Goal: Information Seeking & Learning: Check status

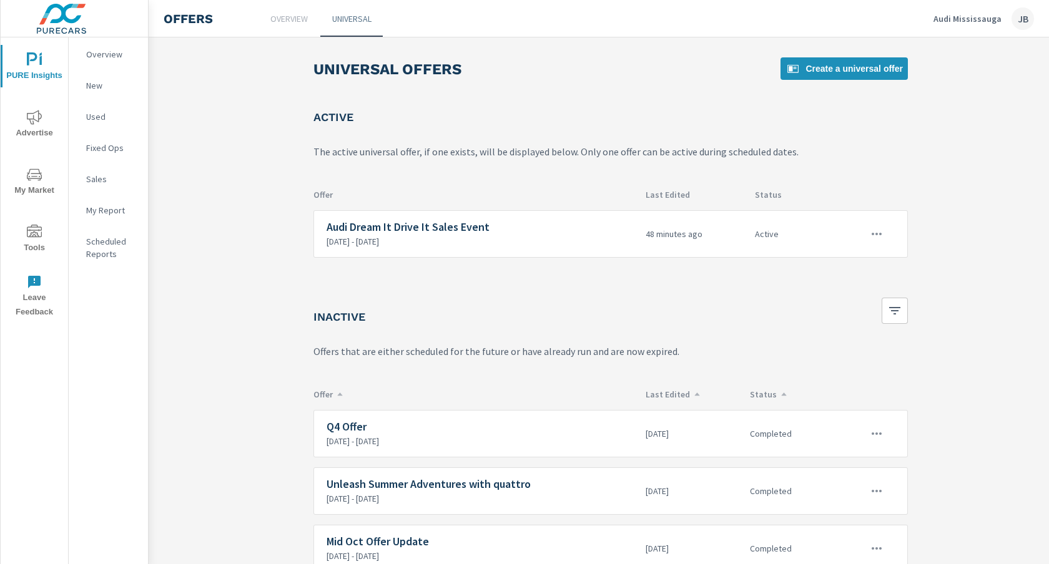
click at [32, 41] on div "PURE Insights Advertise My Market Tools Leave Feedback" at bounding box center [34, 180] width 67 height 287
click at [32, 63] on icon "nav menu" at bounding box center [34, 59] width 15 height 15
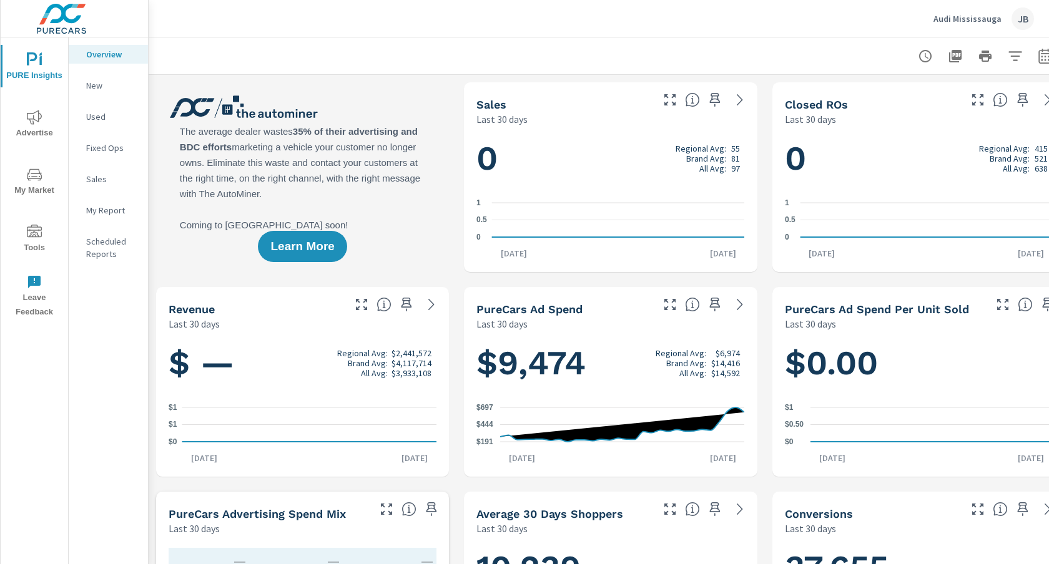
click at [37, 120] on icon "nav menu" at bounding box center [34, 117] width 15 height 14
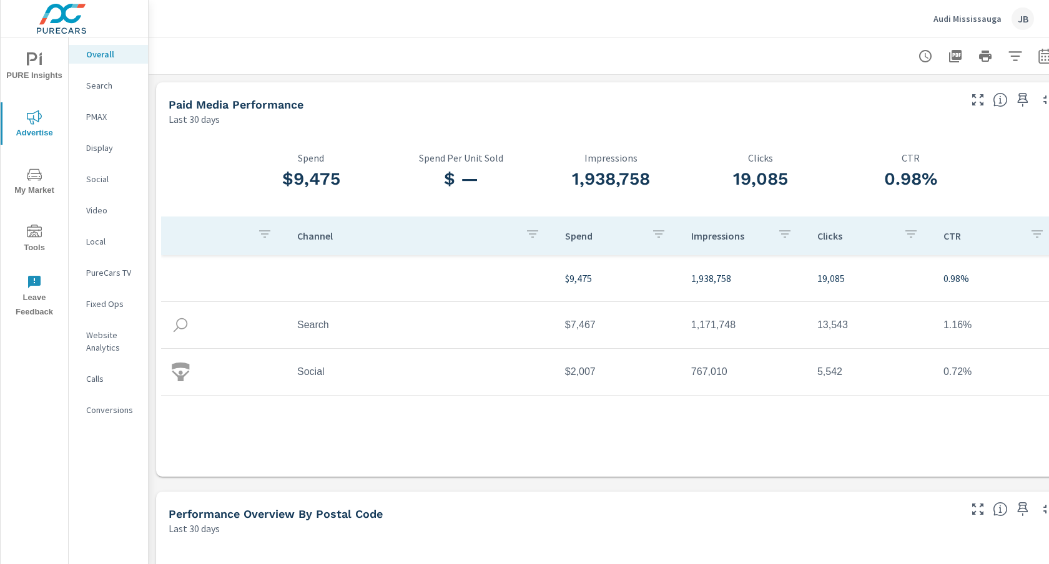
click at [96, 176] on p "Social" at bounding box center [112, 179] width 52 height 12
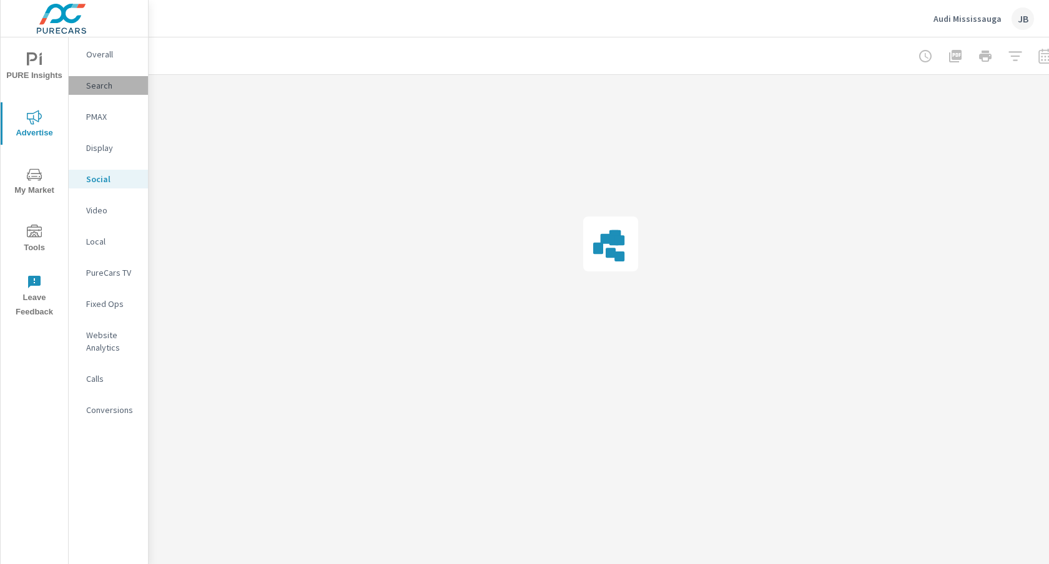
click at [99, 86] on p "Search" at bounding box center [112, 85] width 52 height 12
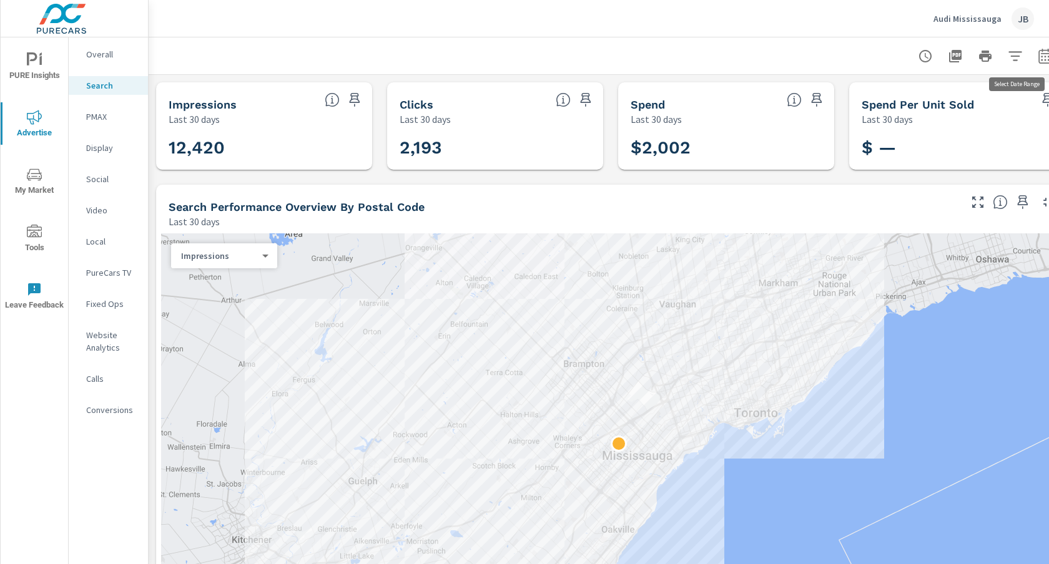
click at [1043, 57] on icon "button" at bounding box center [1045, 56] width 15 height 15
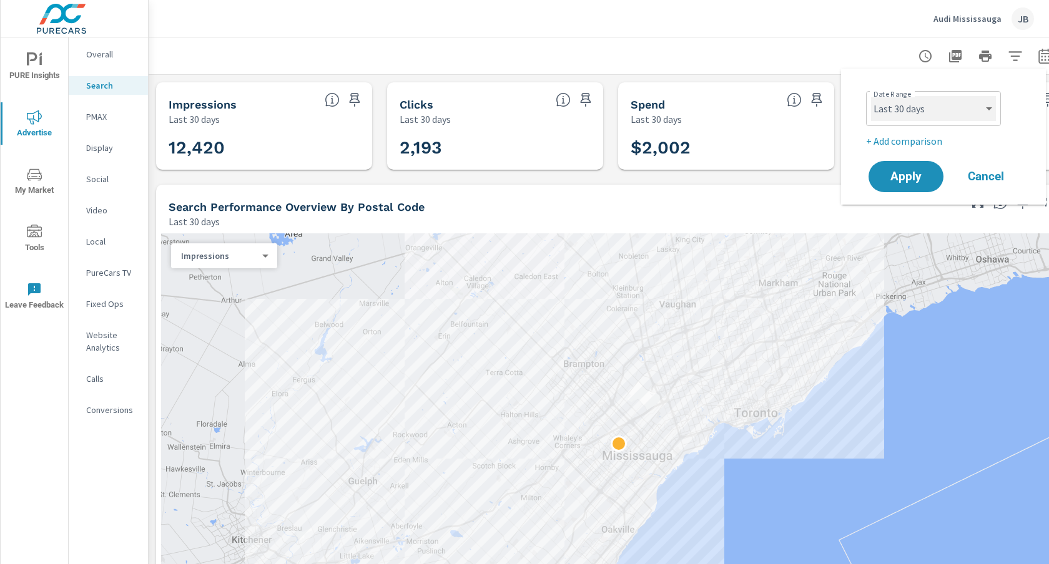
click at [988, 107] on select "Custom [DATE] Last week Last 7 days Last 14 days Last 30 days Last 45 days Last…" at bounding box center [933, 108] width 125 height 25
click at [871, 96] on select "Custom [DATE] Last week Last 7 days Last 14 days Last 30 days Last 45 days Last…" at bounding box center [933, 108] width 125 height 25
select select "Last 14 days"
click at [909, 171] on span "Apply" at bounding box center [905, 177] width 51 height 12
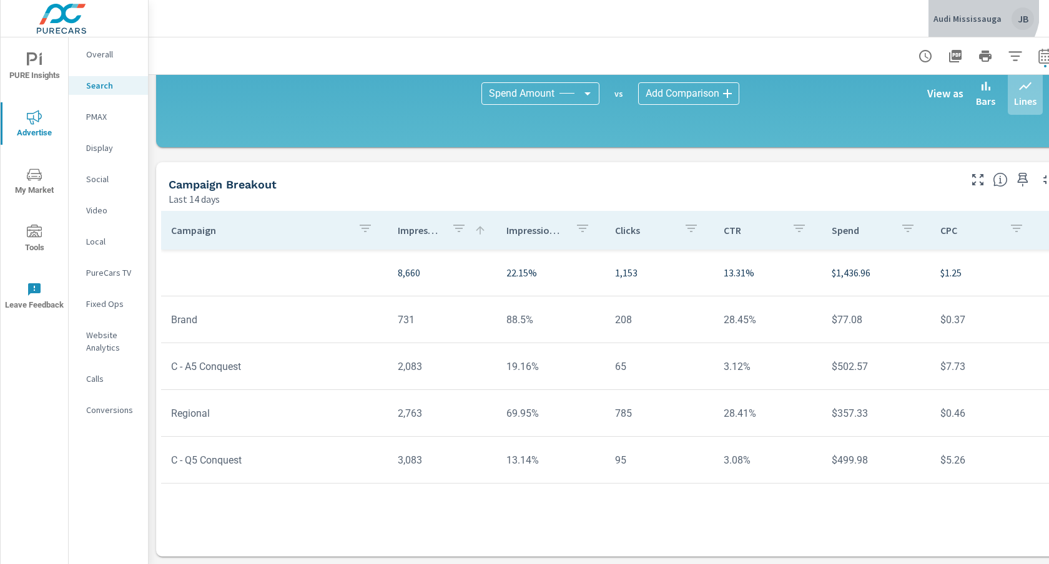
click at [976, 9] on div "Audi Mississauga JB" at bounding box center [983, 18] width 101 height 22
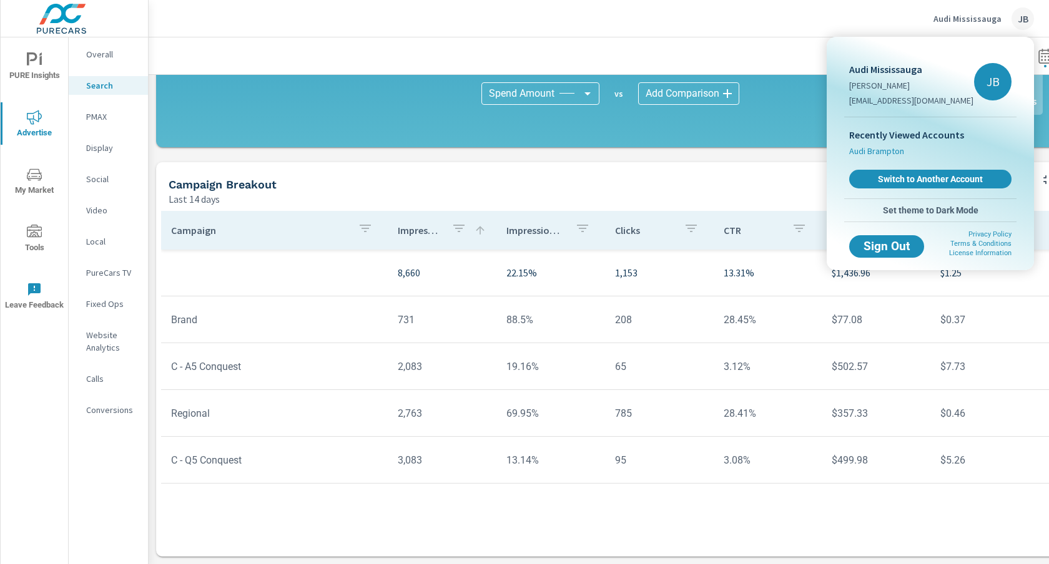
click at [878, 154] on span "Audi Brampton" at bounding box center [876, 151] width 55 height 12
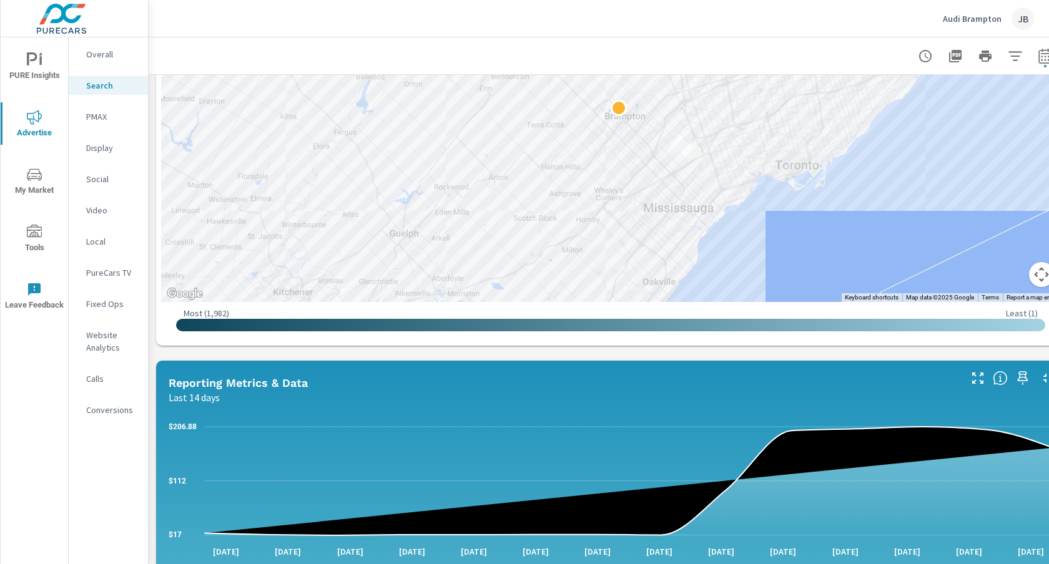
scroll to position [422, 0]
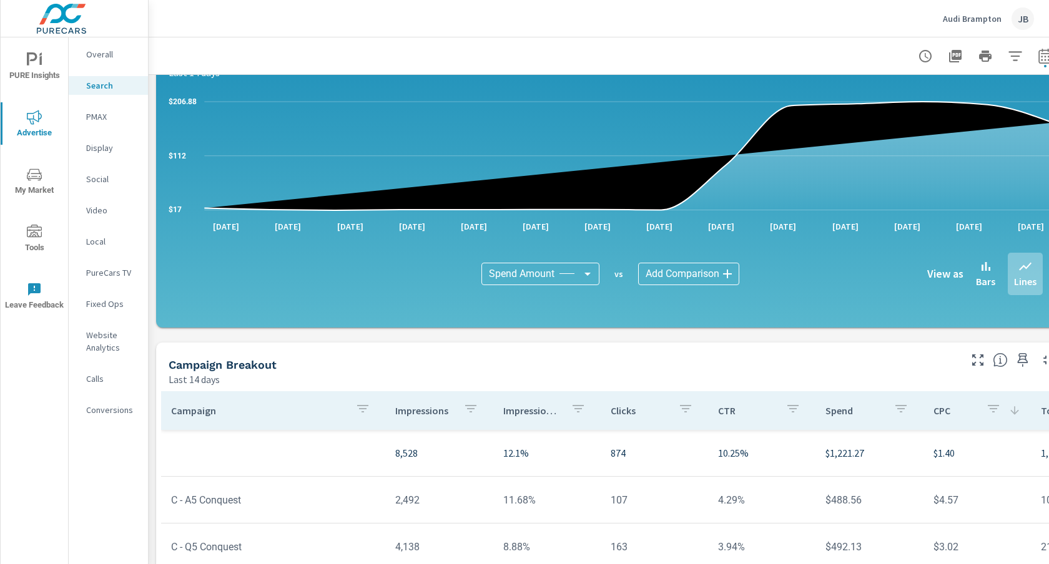
scroll to position [842, 0]
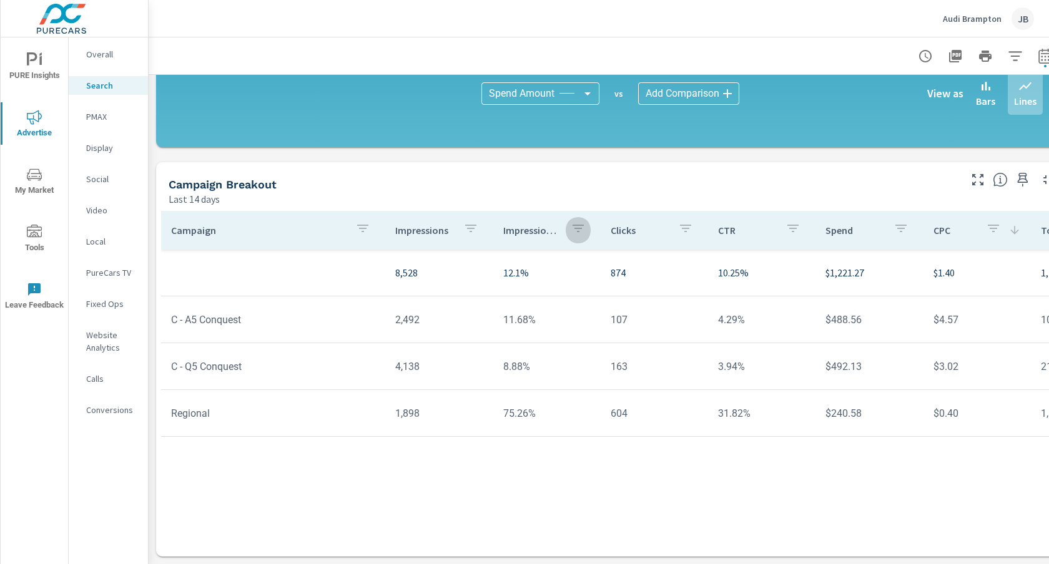
click at [575, 227] on icon "button" at bounding box center [578, 228] width 15 height 15
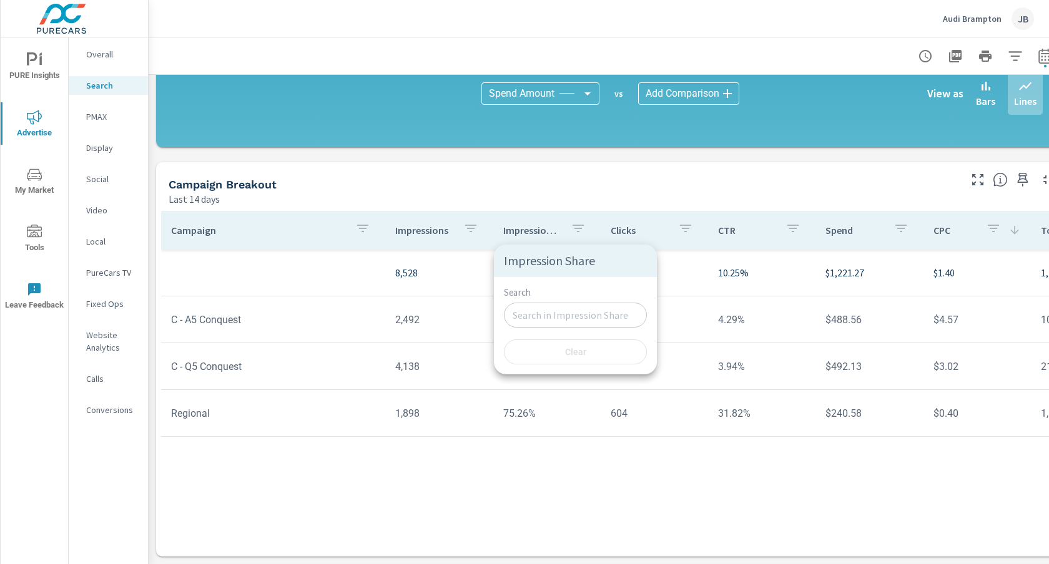
click at [575, 227] on div at bounding box center [524, 282] width 1049 height 564
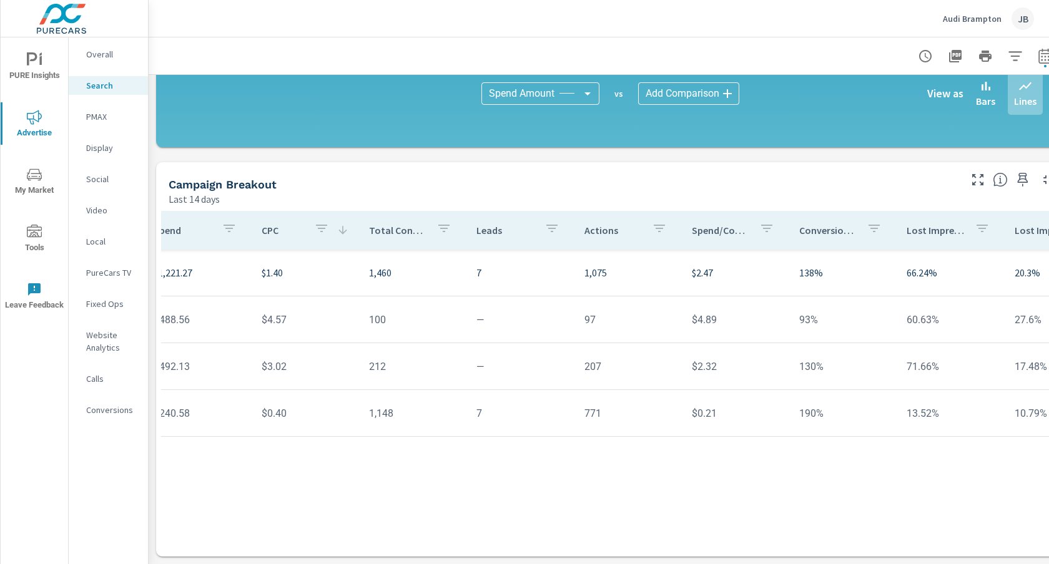
scroll to position [0, 704]
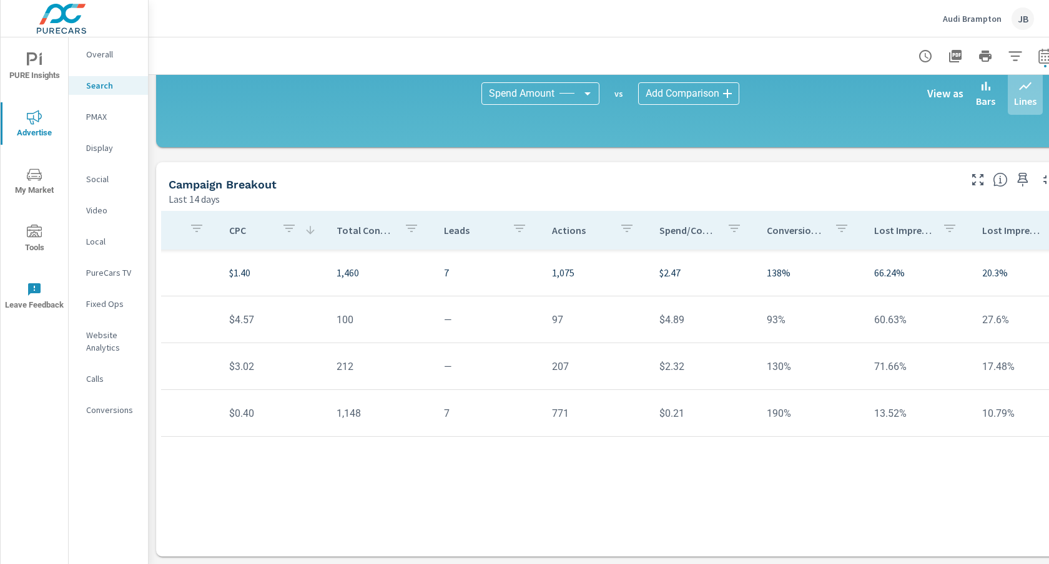
click at [955, 22] on p "Audi Brampton" at bounding box center [972, 18] width 59 height 11
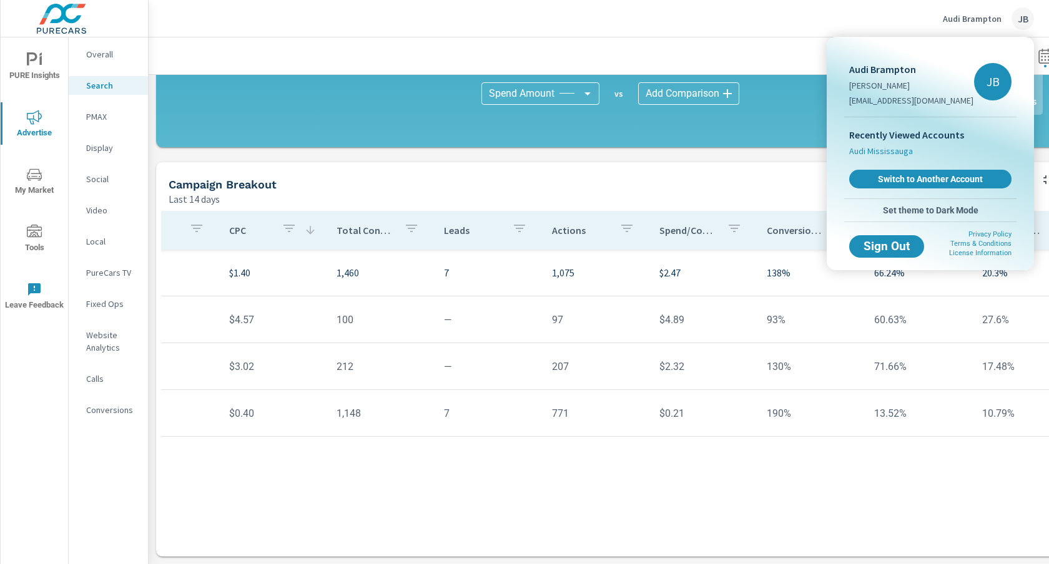
click at [881, 153] on span "Audi Mississauga" at bounding box center [881, 151] width 64 height 12
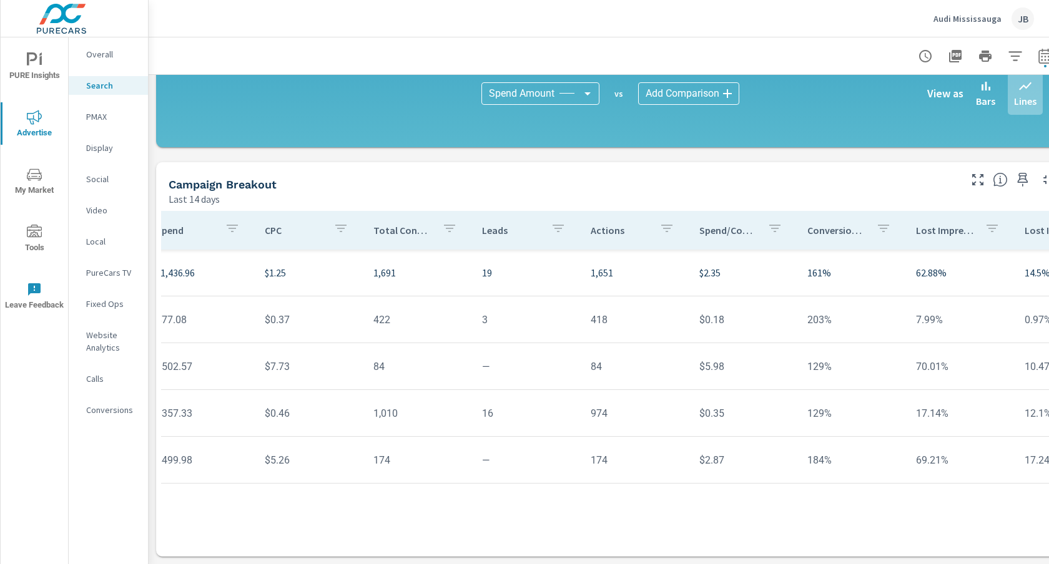
scroll to position [0, 677]
